Goal: Navigation & Orientation: Find specific page/section

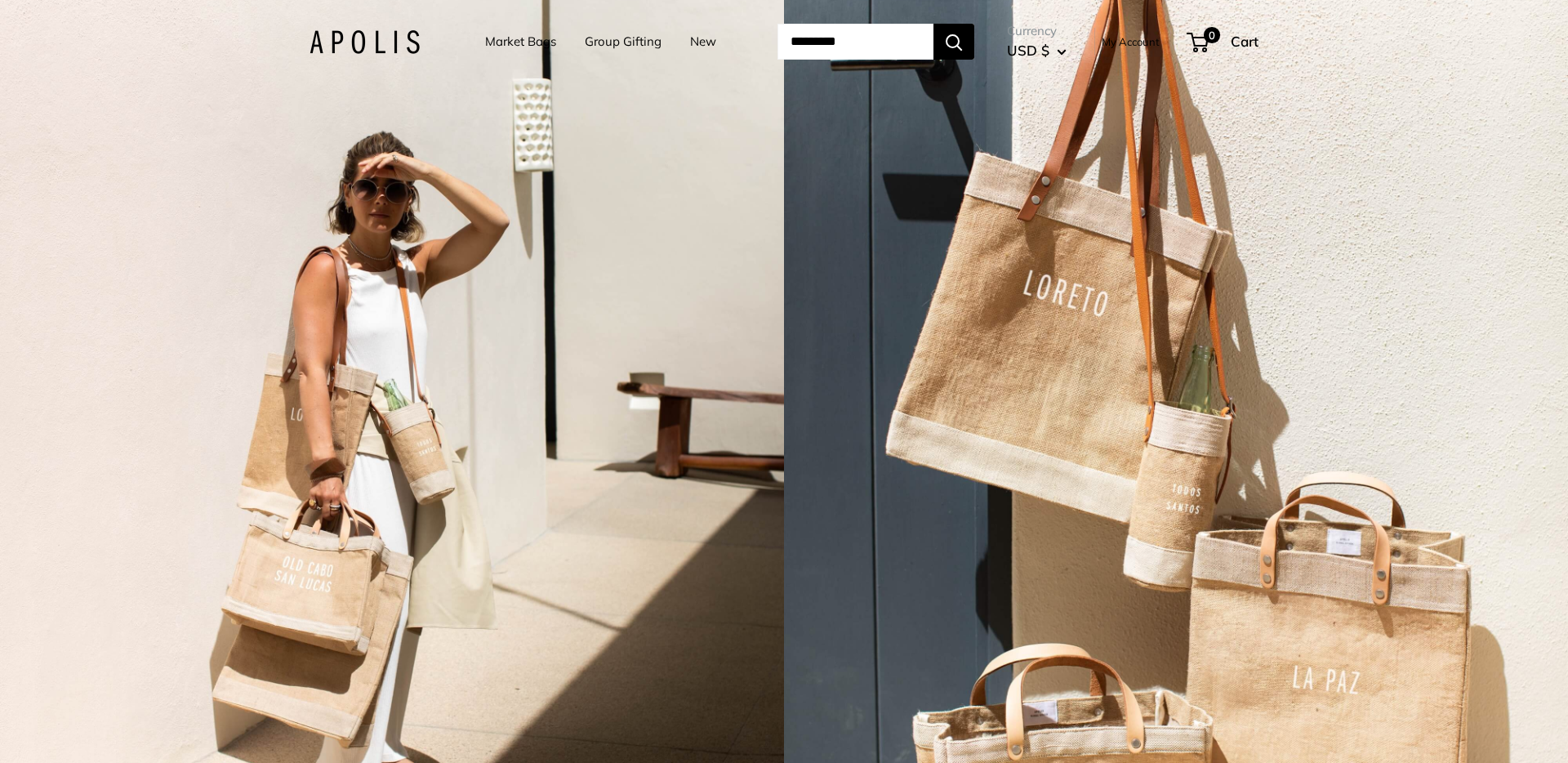
click at [524, 42] on link "Market Bags" at bounding box center [520, 41] width 71 height 22
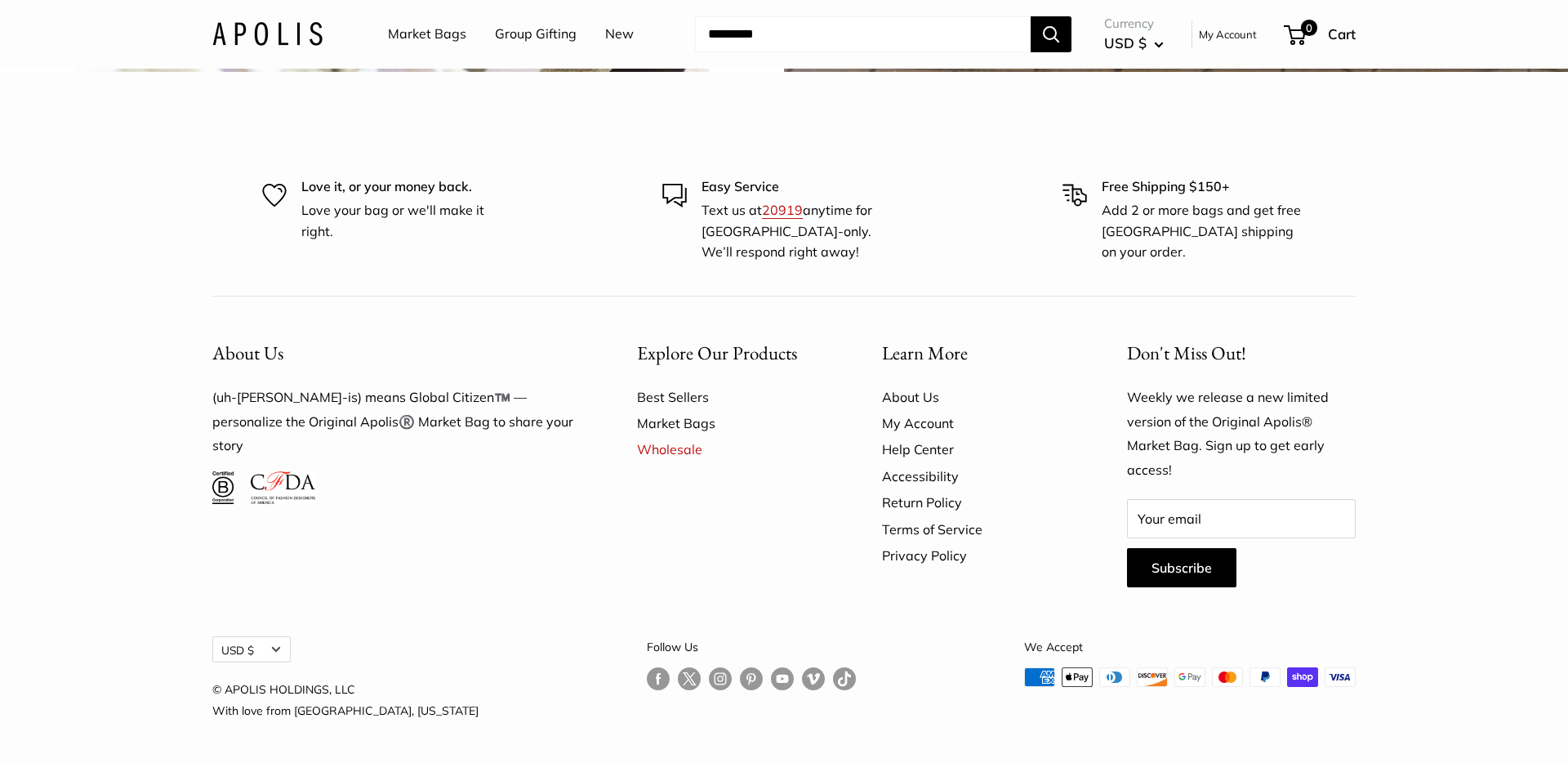
scroll to position [5068, 0]
click at [252, 35] on img at bounding box center [267, 34] width 110 height 23
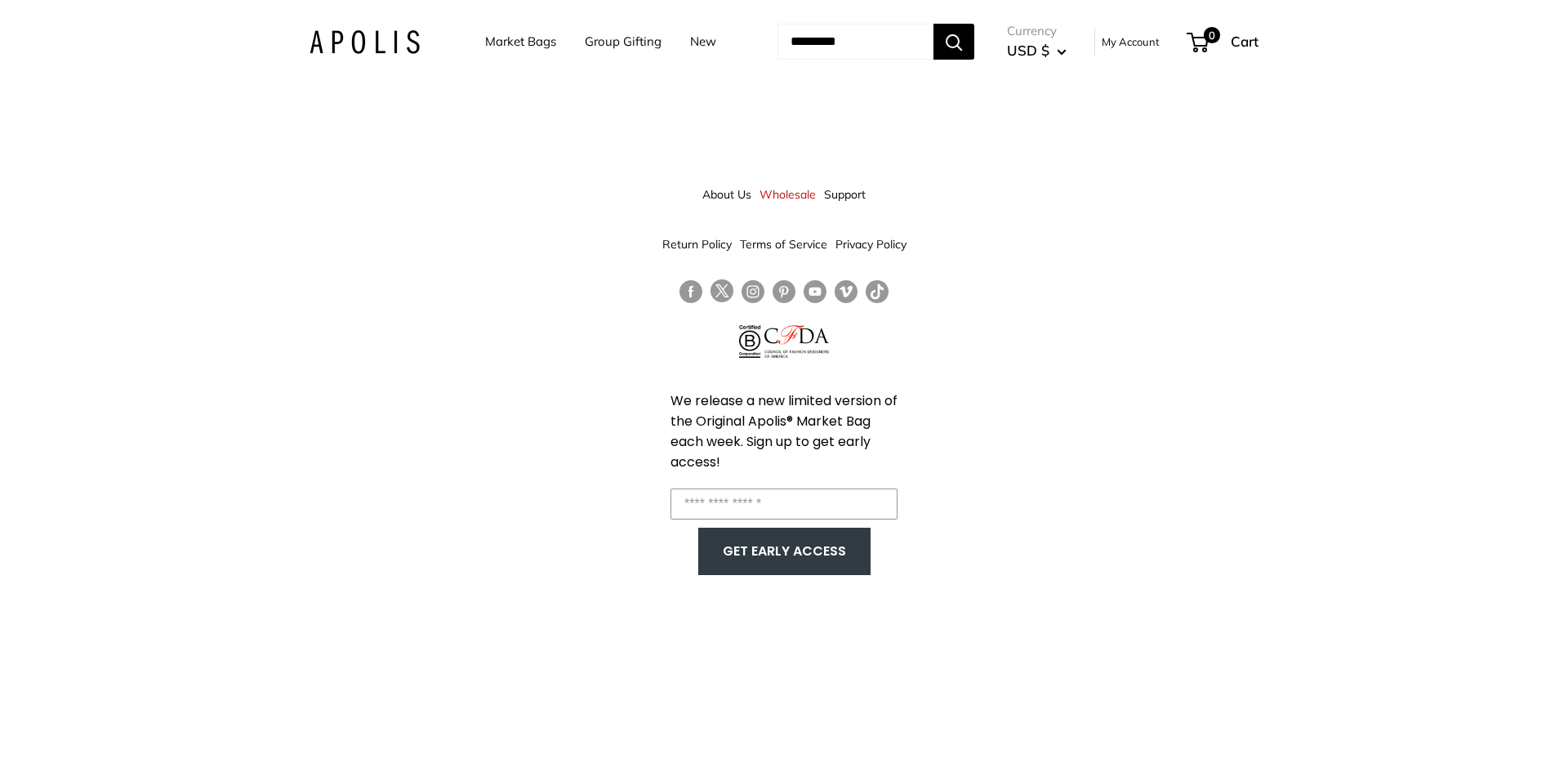
click at [537, 36] on link "Market Bags" at bounding box center [520, 41] width 71 height 22
